Goal: Task Accomplishment & Management: Manage account settings

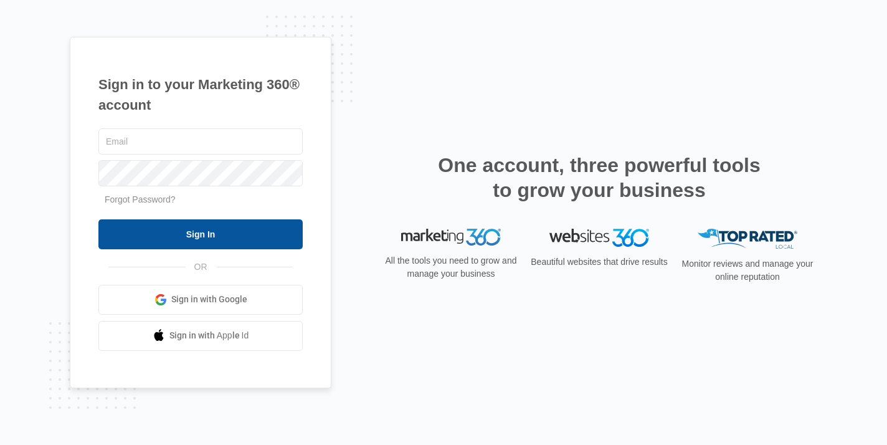
type input "[PERSON_NAME][EMAIL_ADDRESS][DOMAIN_NAME]"
click at [177, 238] on input "Sign In" at bounding box center [200, 234] width 204 height 30
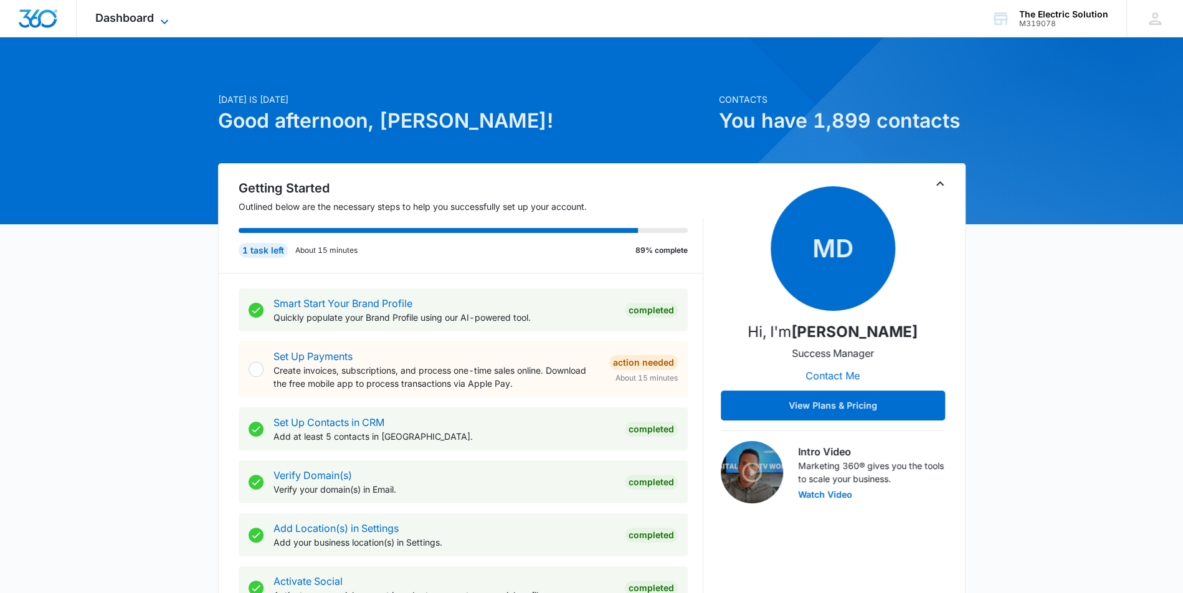
click at [135, 15] on span "Dashboard" at bounding box center [124, 17] width 59 height 13
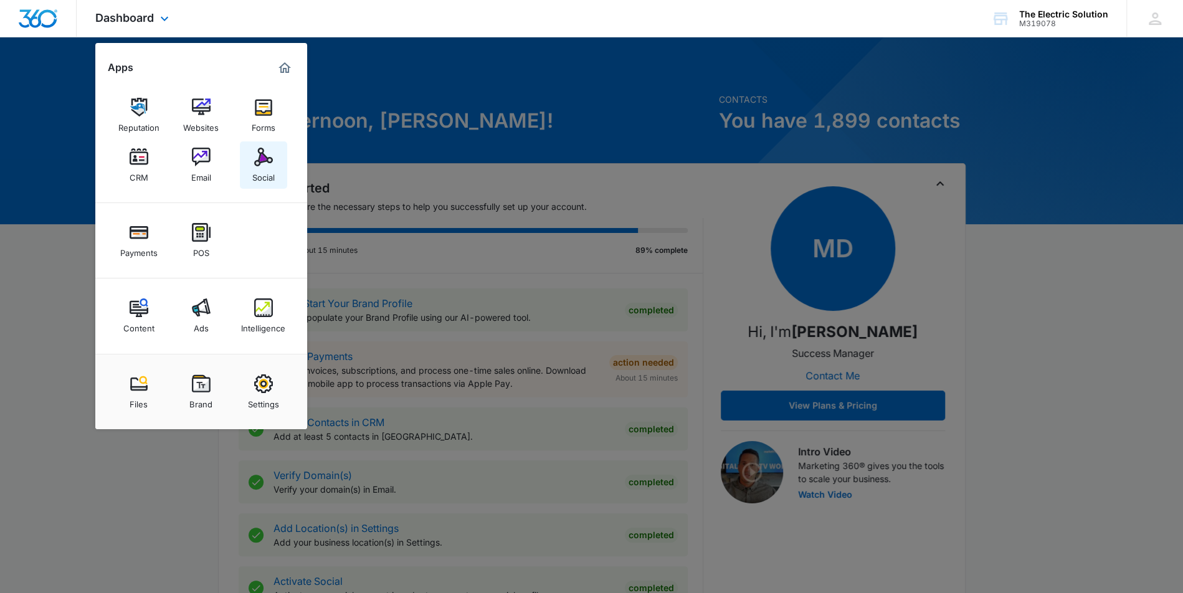
click at [260, 162] on img at bounding box center [263, 157] width 19 height 19
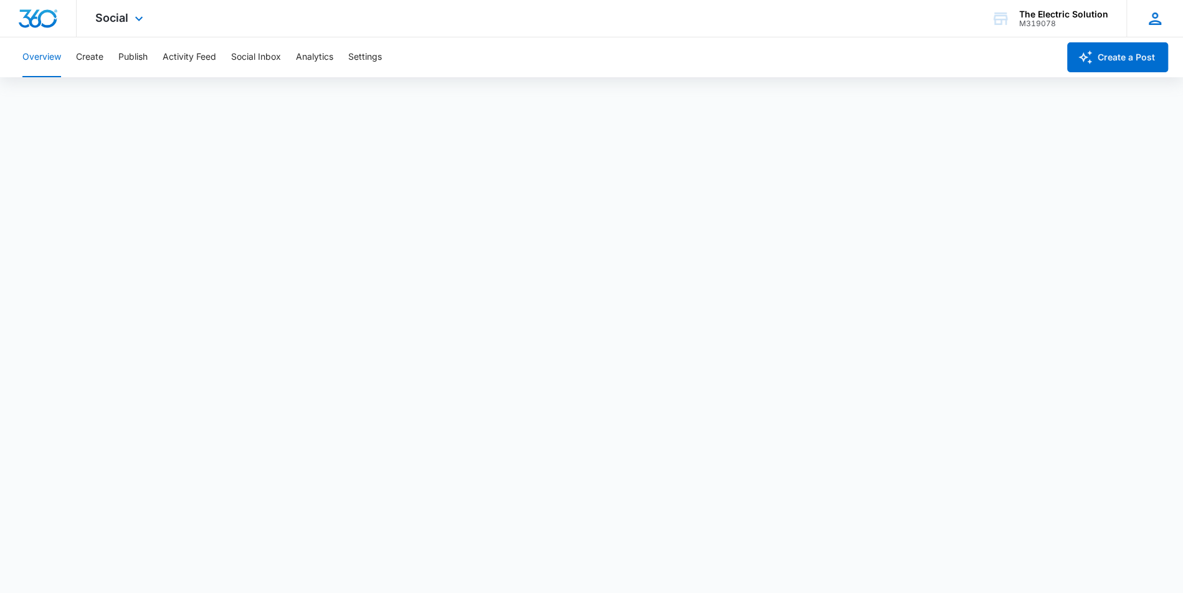
click at [1168, 18] on div "AT [PERSON_NAME] [PERSON_NAME][EMAIL_ADDRESS][DOMAIN_NAME] My Profile Notificat…" at bounding box center [1154, 18] width 57 height 37
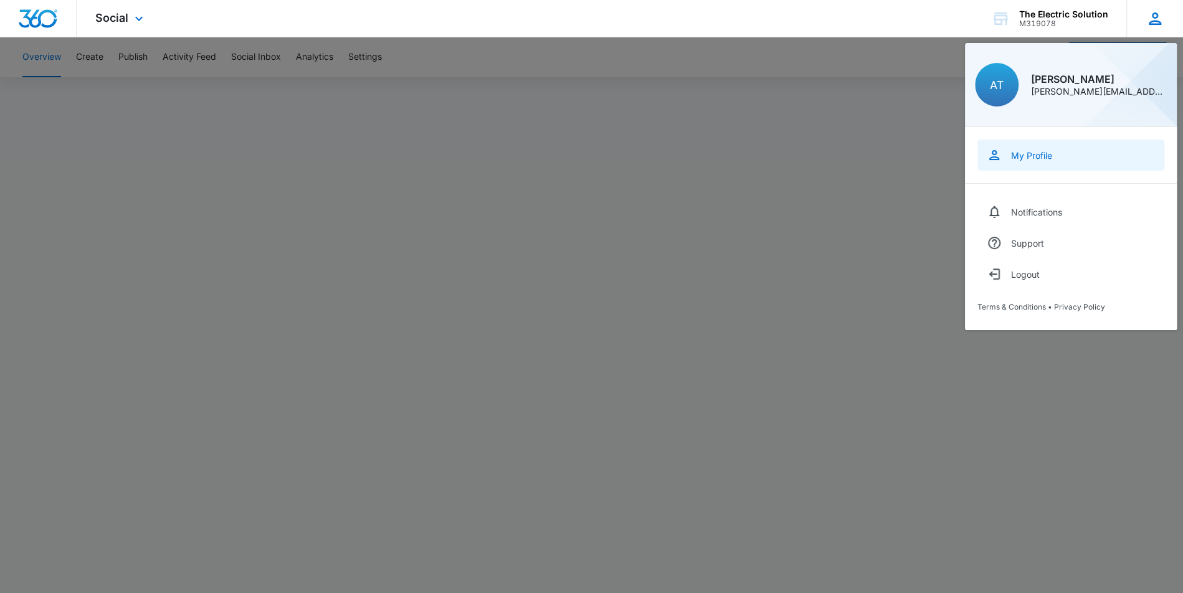
click at [1049, 156] on div "My Profile" at bounding box center [1031, 155] width 41 height 11
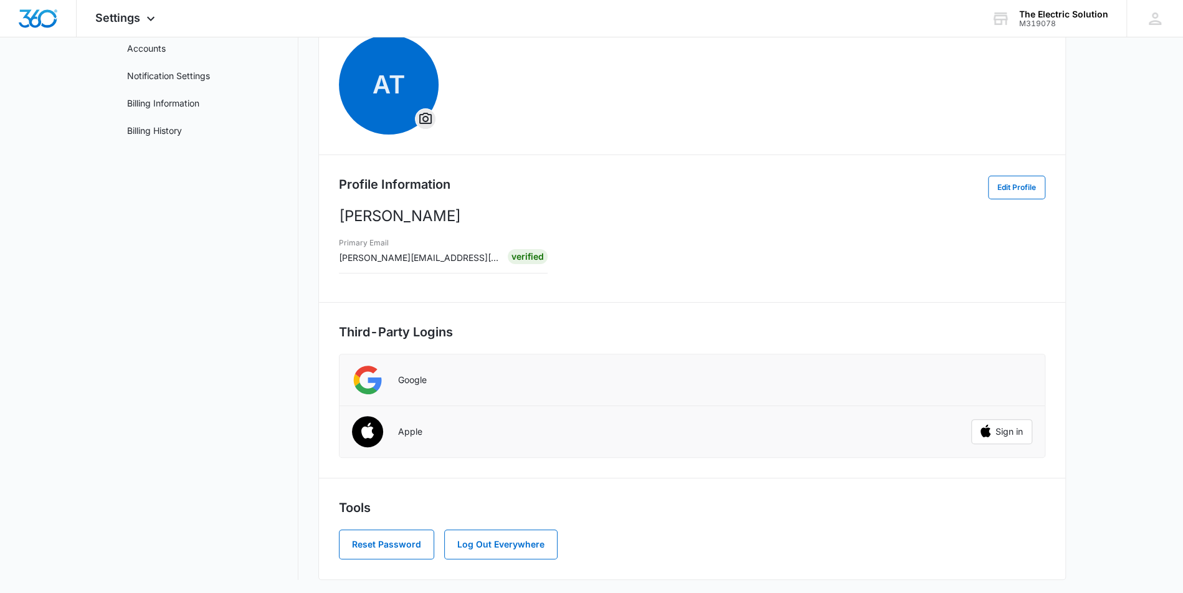
scroll to position [65, 0]
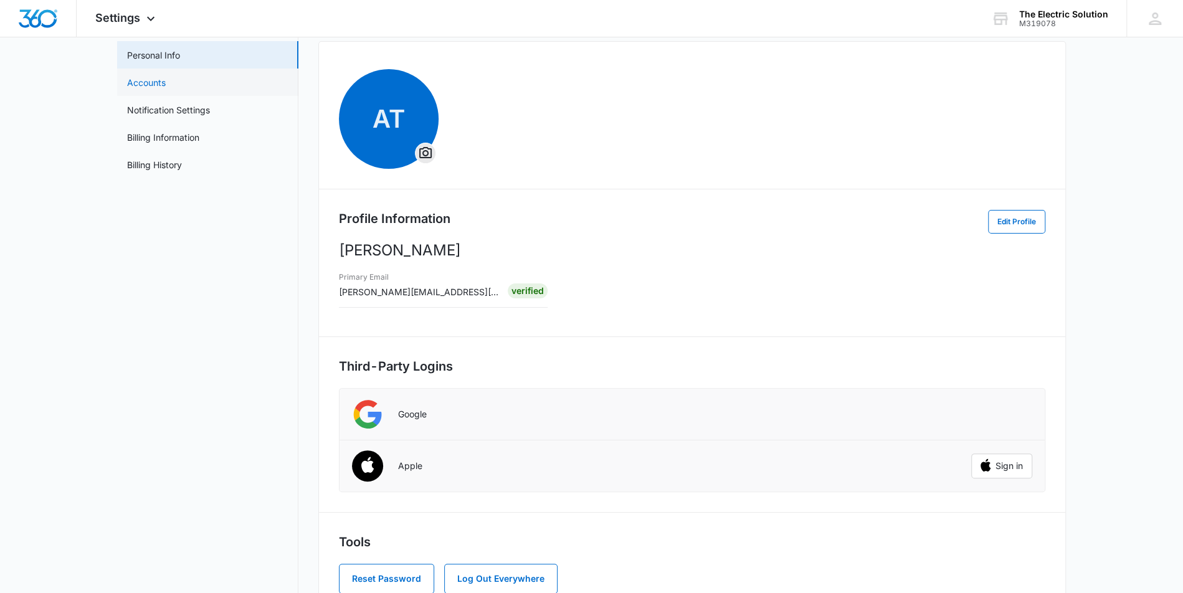
click at [166, 76] on link "Accounts" at bounding box center [146, 82] width 39 height 13
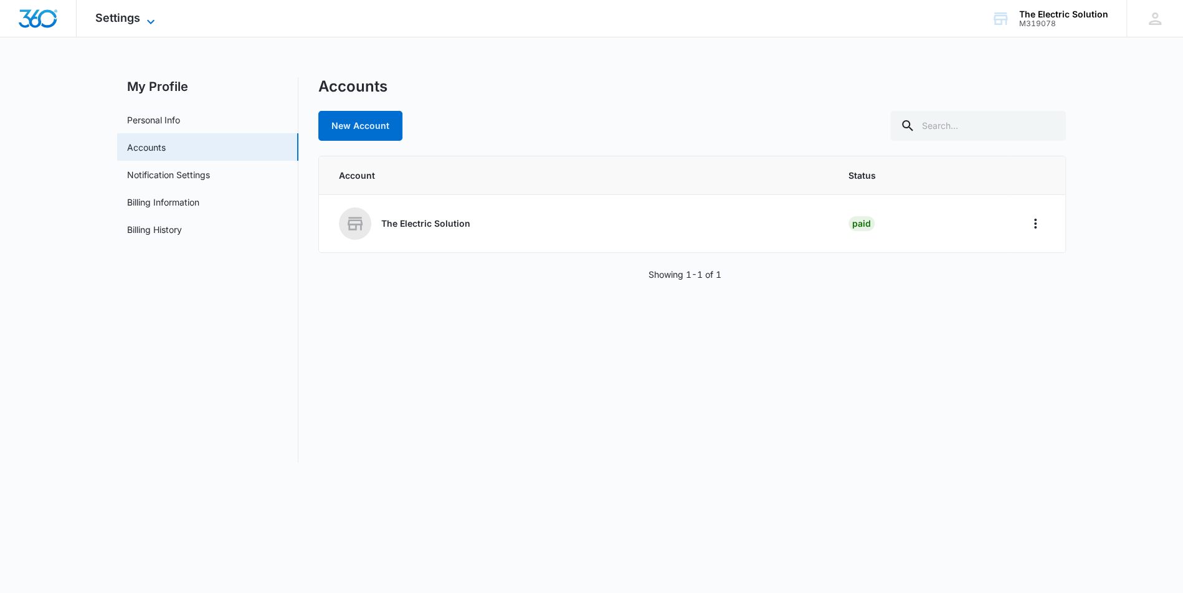
click at [130, 20] on span "Settings" at bounding box center [117, 17] width 45 height 13
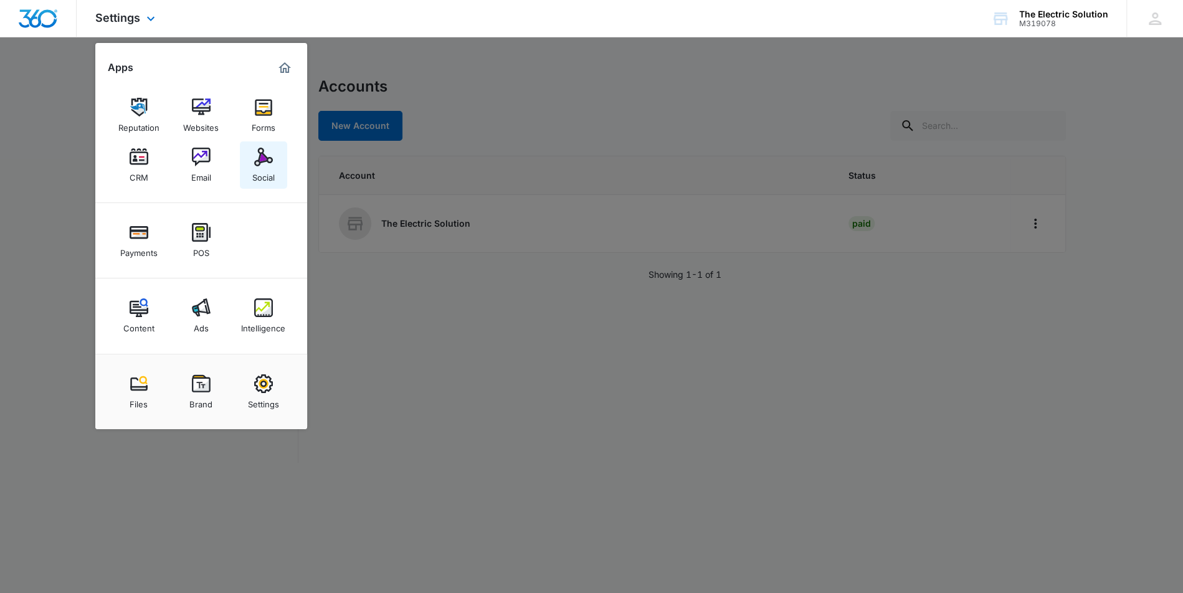
click at [263, 165] on img at bounding box center [263, 157] width 19 height 19
